Goal: Task Accomplishment & Management: Manage account settings

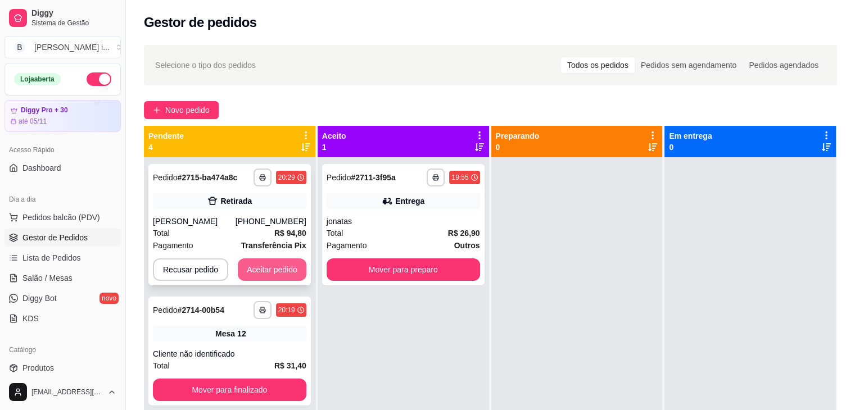
click at [281, 266] on button "Aceitar pedido" at bounding box center [272, 269] width 69 height 22
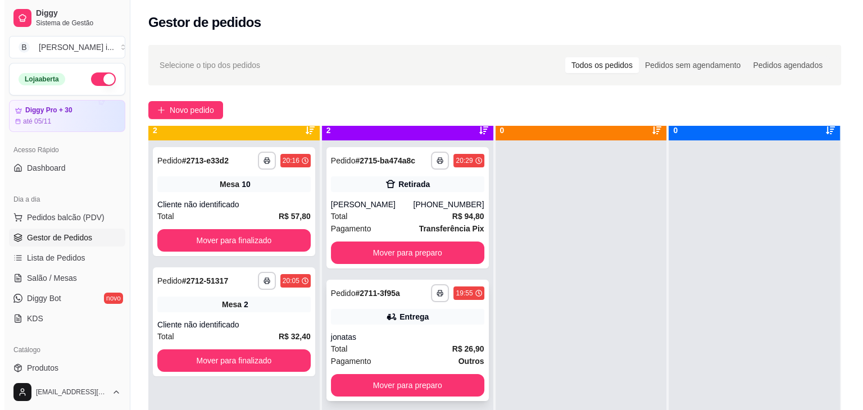
scroll to position [31, 0]
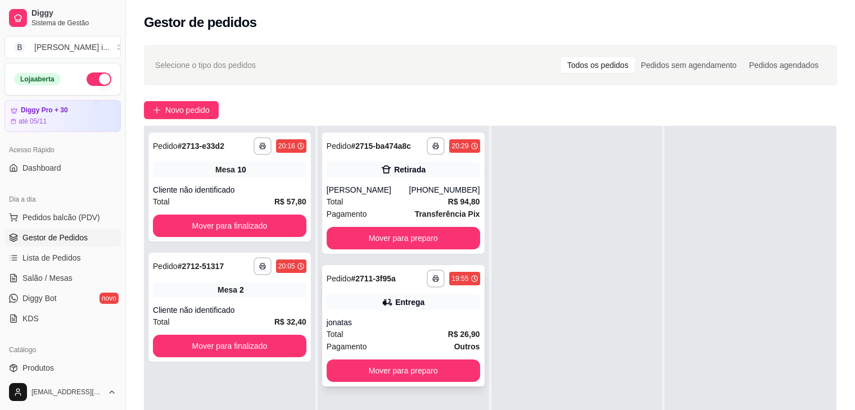
click at [427, 307] on div "Entrega" at bounding box center [402, 302] width 153 height 16
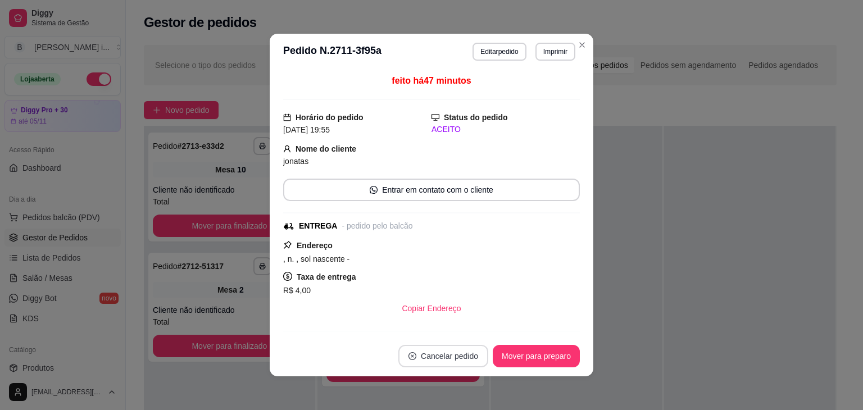
click at [436, 357] on button "Cancelar pedido" at bounding box center [443, 356] width 90 height 22
click at [463, 330] on button "Sim" at bounding box center [470, 328] width 44 height 22
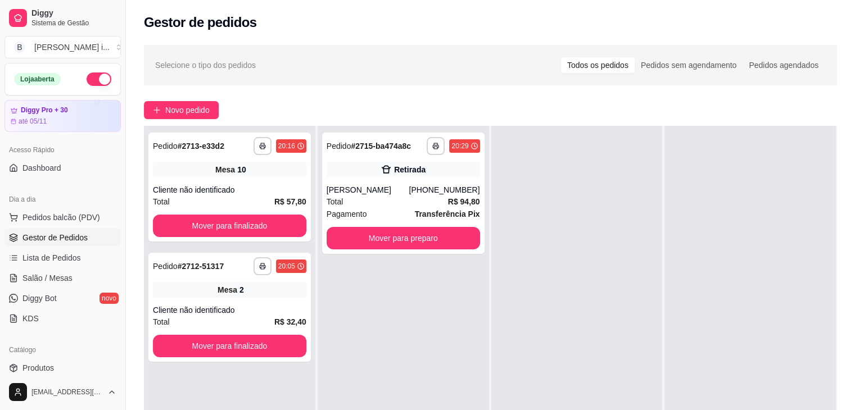
click at [704, 266] on div at bounding box center [749, 331] width 171 height 410
click at [425, 198] on div "Total R$ 94,80" at bounding box center [402, 202] width 153 height 12
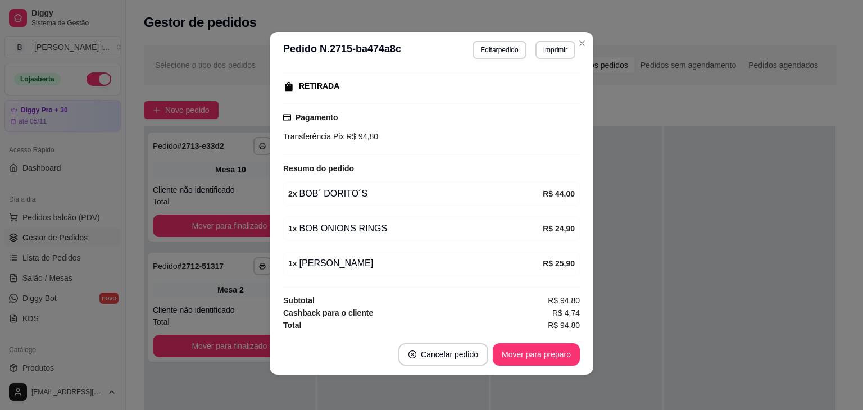
scroll to position [2, 0]
click at [565, 358] on button "Mover para preparo" at bounding box center [536, 354] width 84 height 22
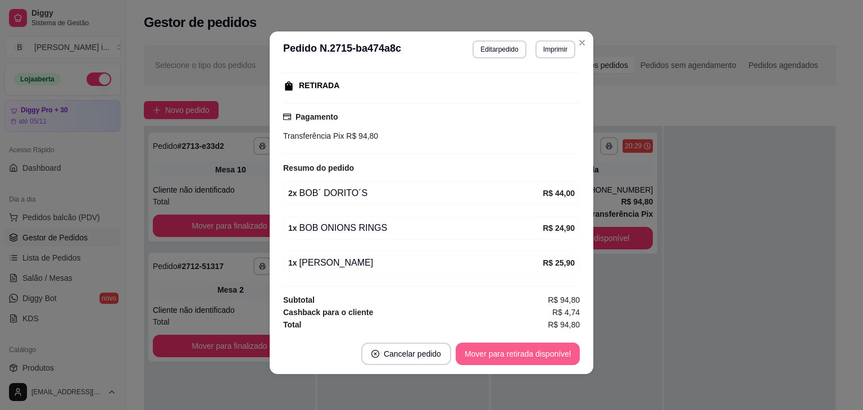
click at [565, 358] on button "Mover para retirada disponível" at bounding box center [518, 354] width 124 height 22
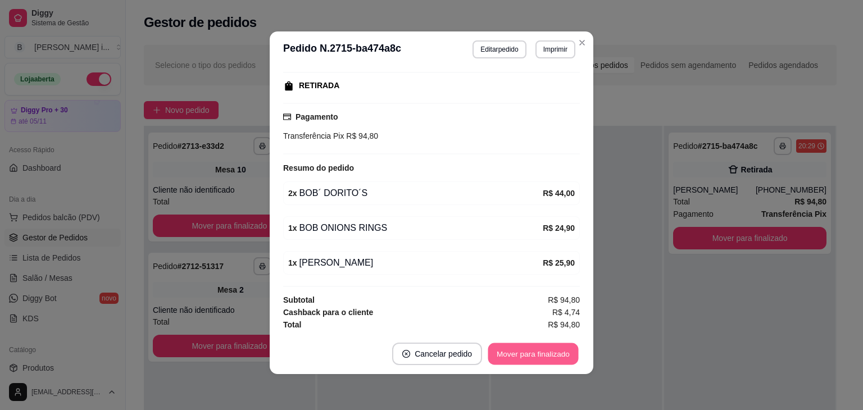
click at [564, 358] on button "Mover para finalizado" at bounding box center [533, 354] width 90 height 22
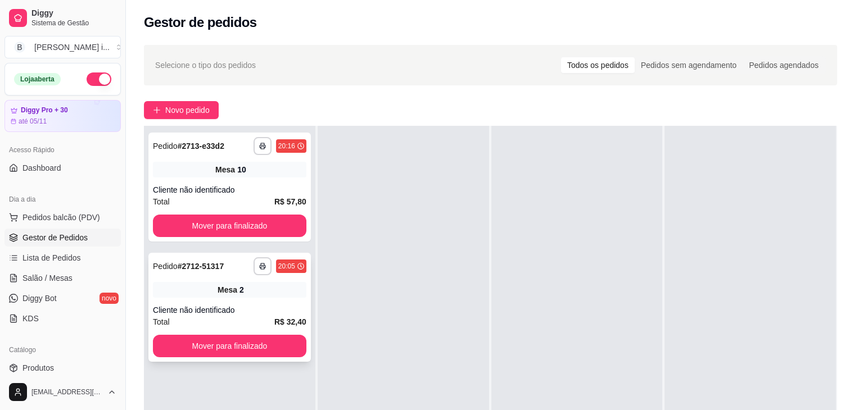
click at [198, 286] on div "Mesa 2" at bounding box center [229, 290] width 153 height 16
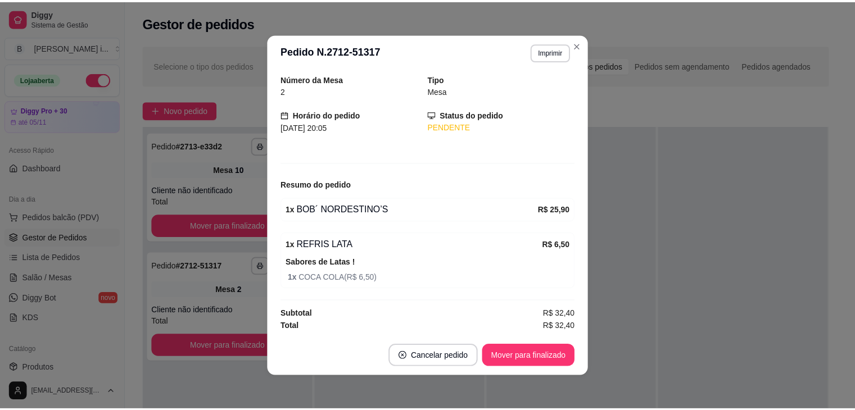
scroll to position [0, 0]
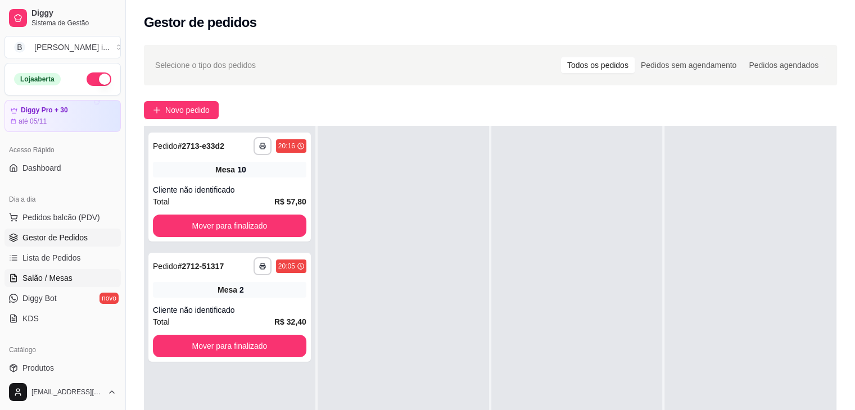
click at [83, 280] on link "Salão / Mesas" at bounding box center [62, 278] width 116 height 18
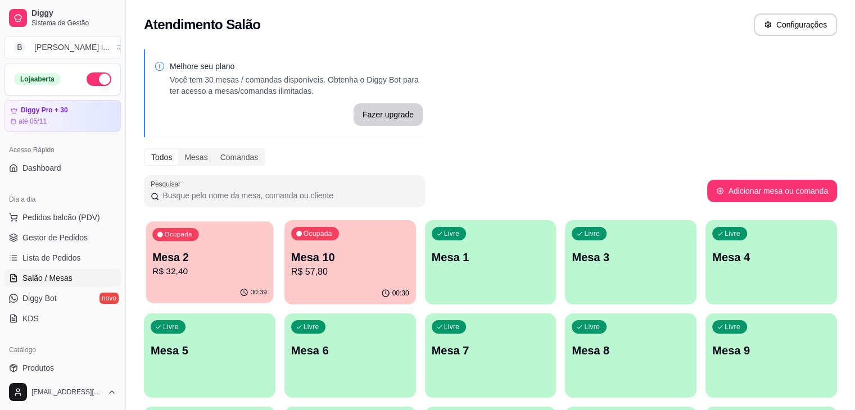
click at [223, 275] on p "R$ 32,40" at bounding box center [209, 271] width 115 height 13
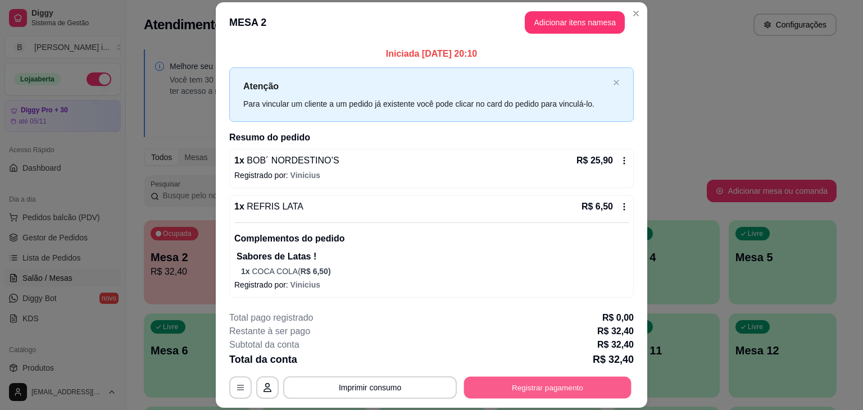
click at [587, 396] on button "Registrar pagamento" at bounding box center [547, 388] width 167 height 22
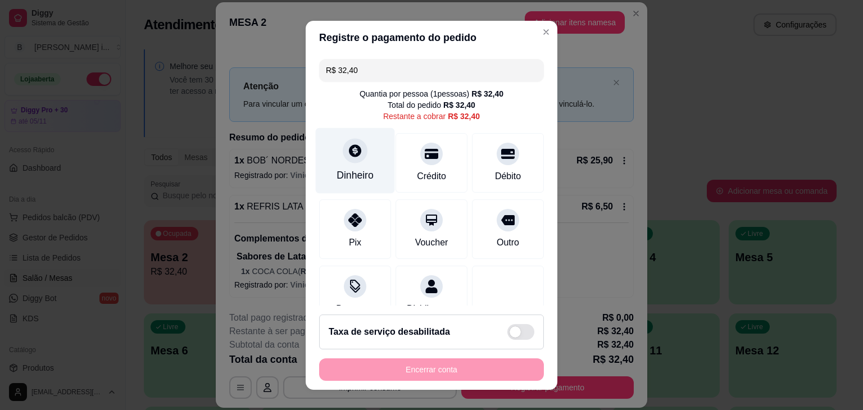
click at [343, 165] on div "Dinheiro" at bounding box center [355, 161] width 79 height 66
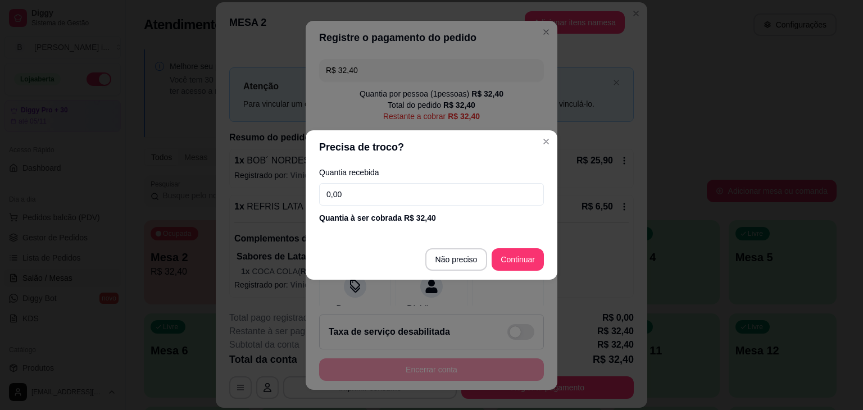
click at [369, 187] on input "0,00" at bounding box center [431, 194] width 225 height 22
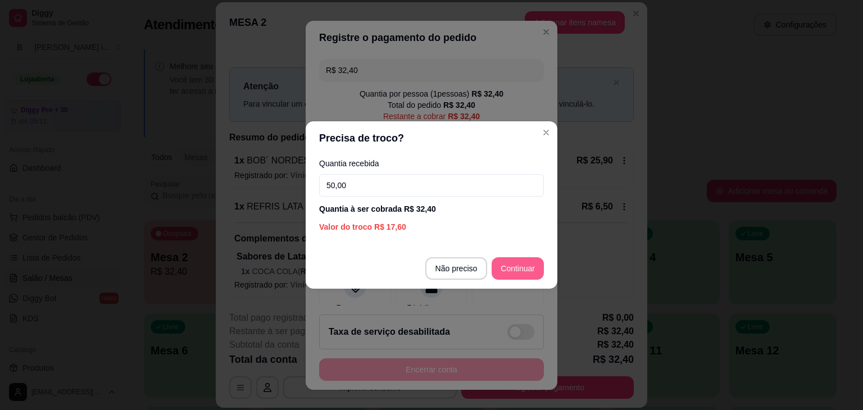
type input "50,00"
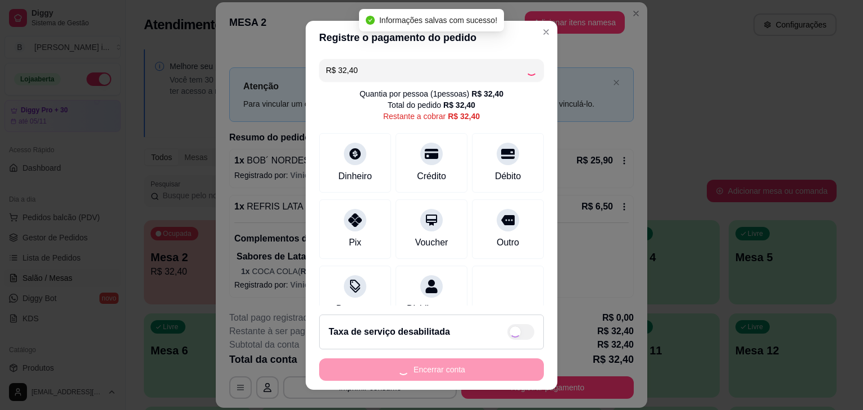
type input "R$ 0,00"
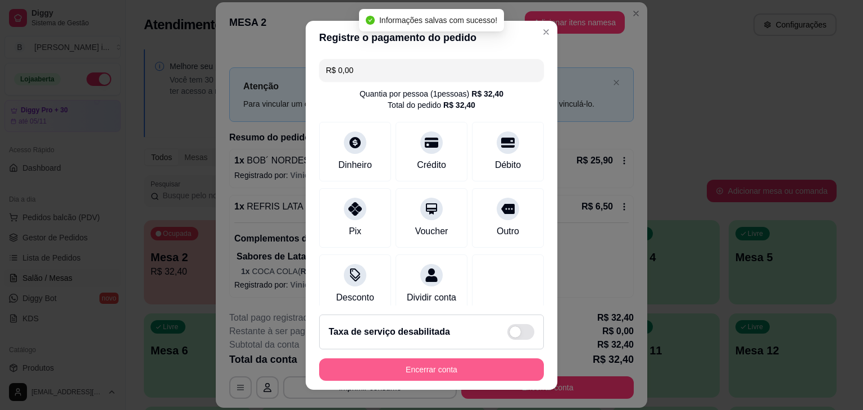
click at [446, 367] on button "Encerrar conta" at bounding box center [431, 369] width 225 height 22
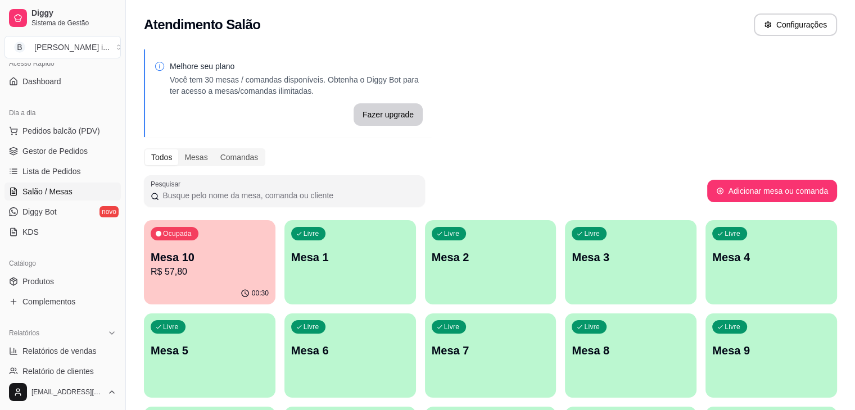
scroll to position [112, 0]
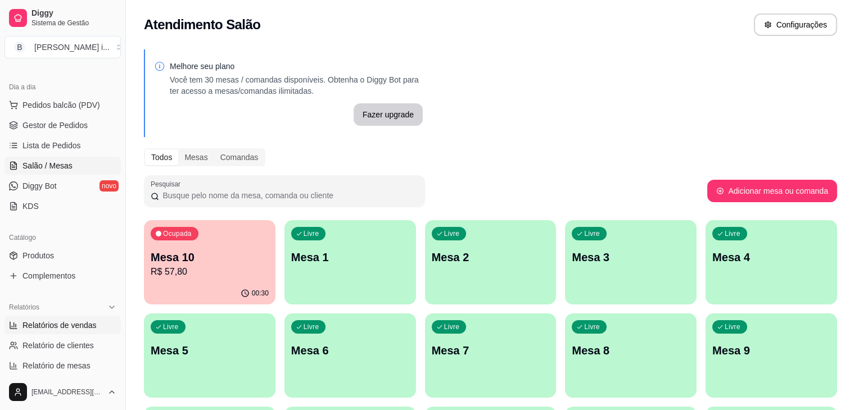
click at [51, 326] on span "Relatórios de vendas" at bounding box center [59, 325] width 74 height 11
select select "ALL"
select select "0"
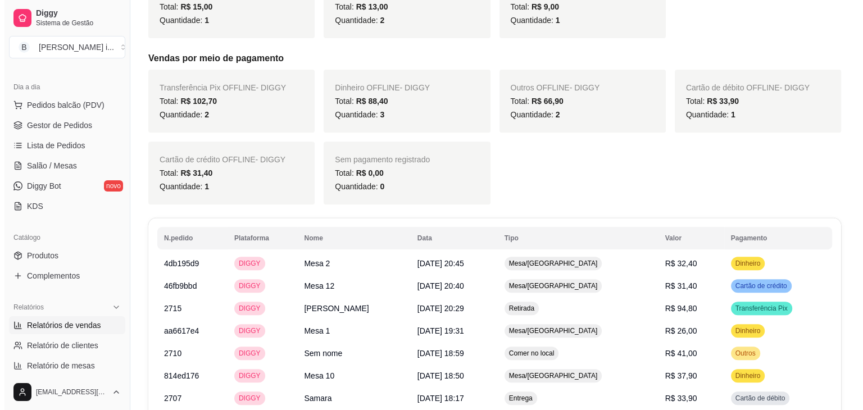
scroll to position [450, 0]
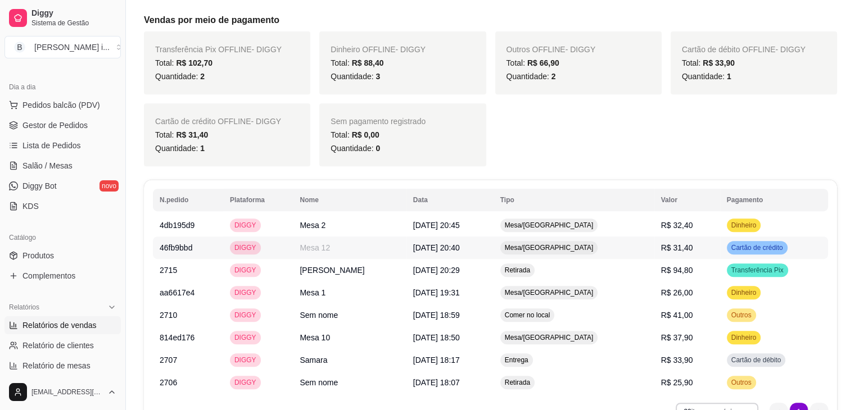
click at [674, 248] on span "R$ 31,40" at bounding box center [677, 247] width 32 height 9
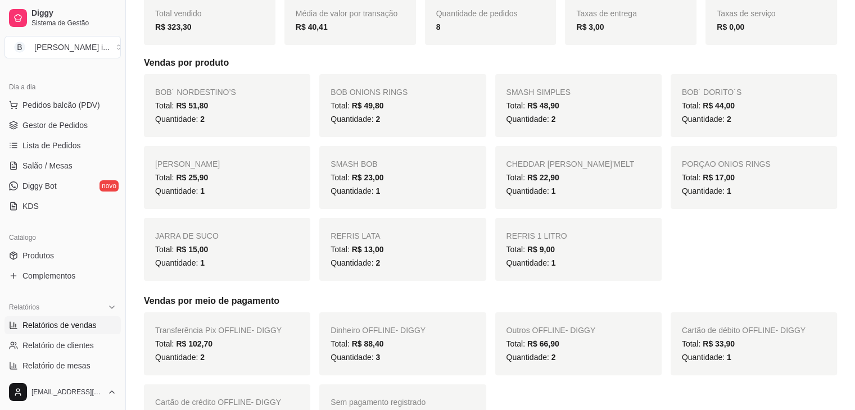
scroll to position [0, 0]
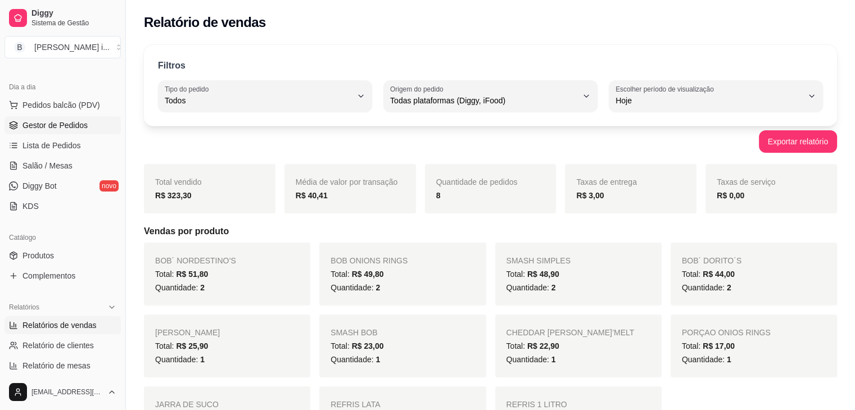
click at [69, 128] on span "Gestor de Pedidos" at bounding box center [54, 125] width 65 height 11
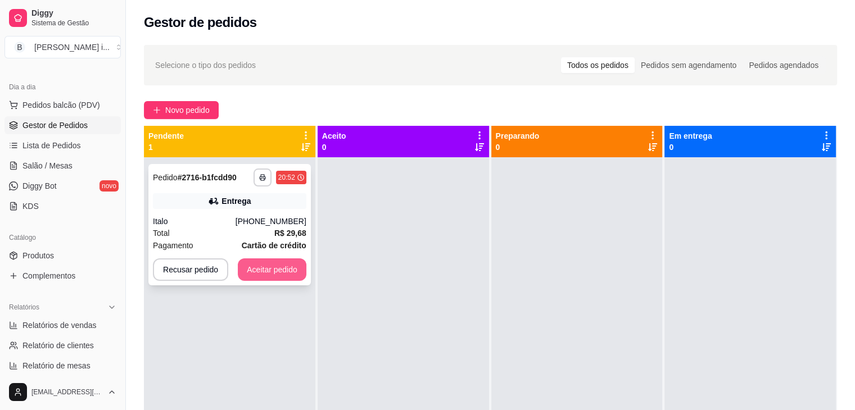
click at [267, 272] on button "Aceitar pedido" at bounding box center [272, 269] width 69 height 22
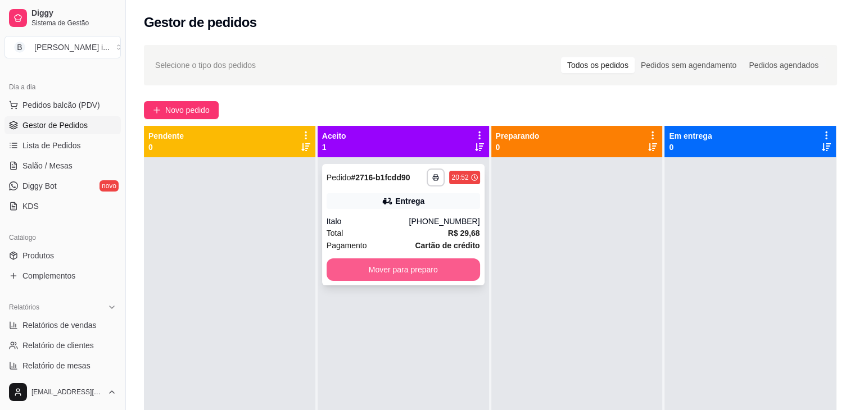
click at [435, 274] on button "Mover para preparo" at bounding box center [402, 269] width 153 height 22
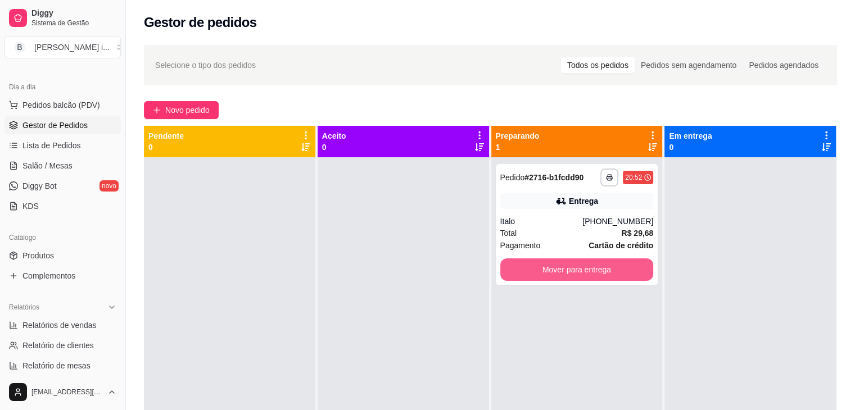
click at [598, 270] on button "Mover para entrega" at bounding box center [576, 269] width 153 height 22
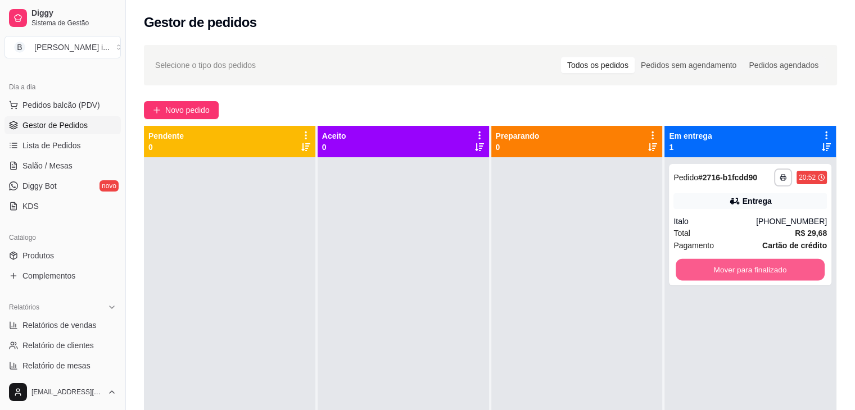
click at [696, 267] on button "Mover para finalizado" at bounding box center [749, 270] width 149 height 22
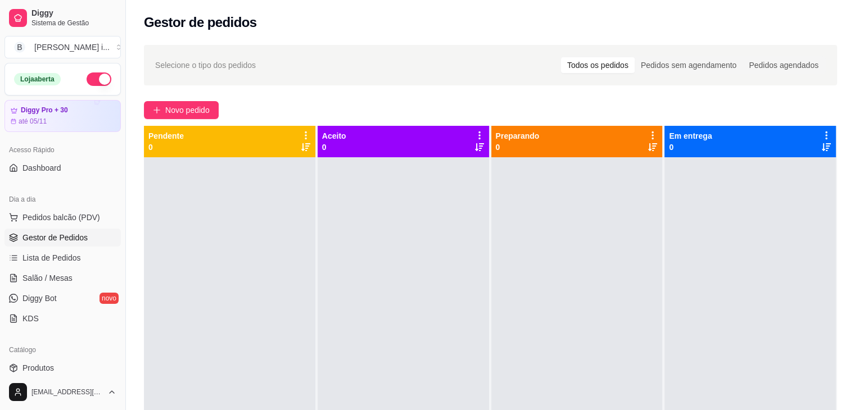
click at [89, 76] on button "button" at bounding box center [99, 78] width 25 height 13
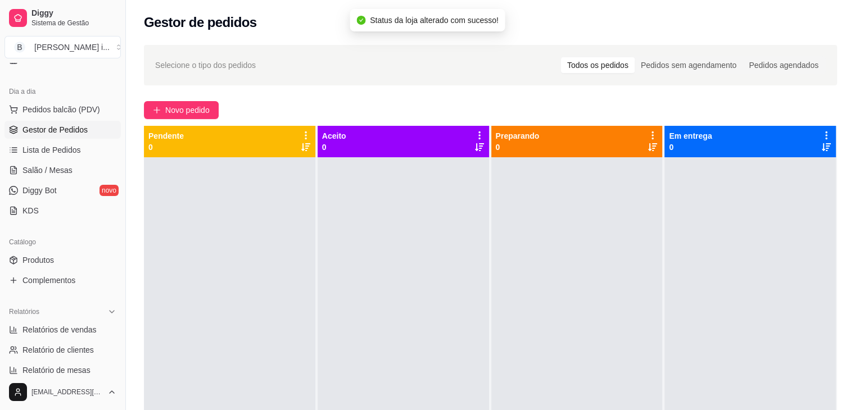
scroll to position [169, 0]
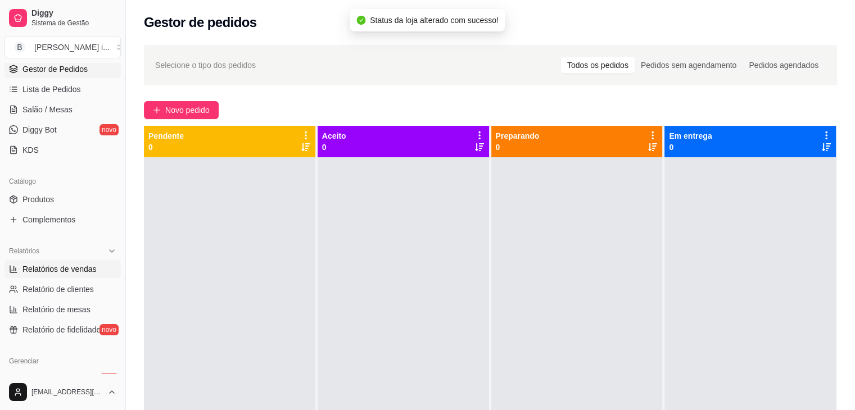
click at [98, 268] on link "Relatórios de vendas" at bounding box center [62, 269] width 116 height 18
select select "ALL"
select select "0"
